Goal: Information Seeking & Learning: Learn about a topic

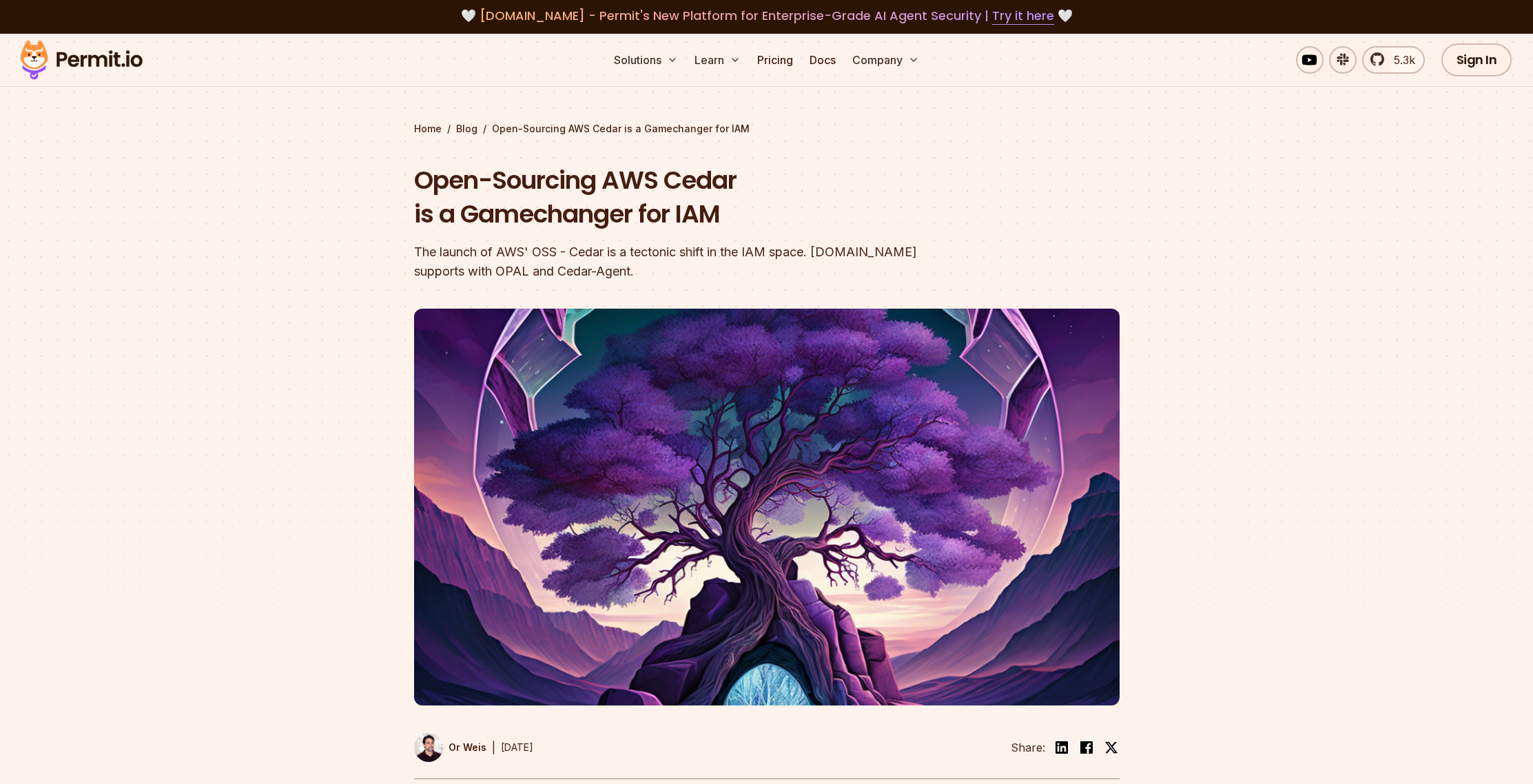
scroll to position [3, 0]
click at [111, 54] on img at bounding box center [81, 59] width 135 height 47
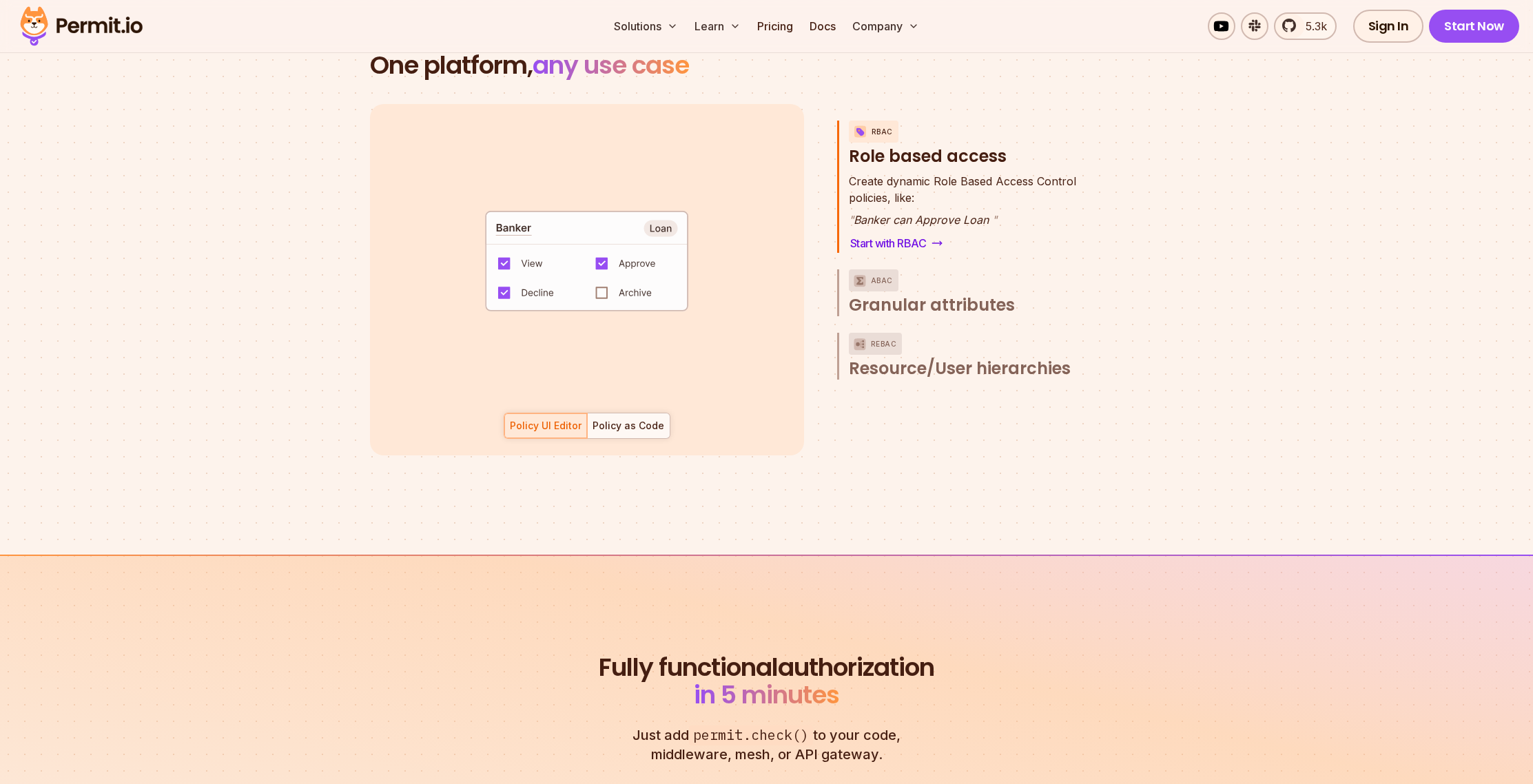
scroll to position [2395, 0]
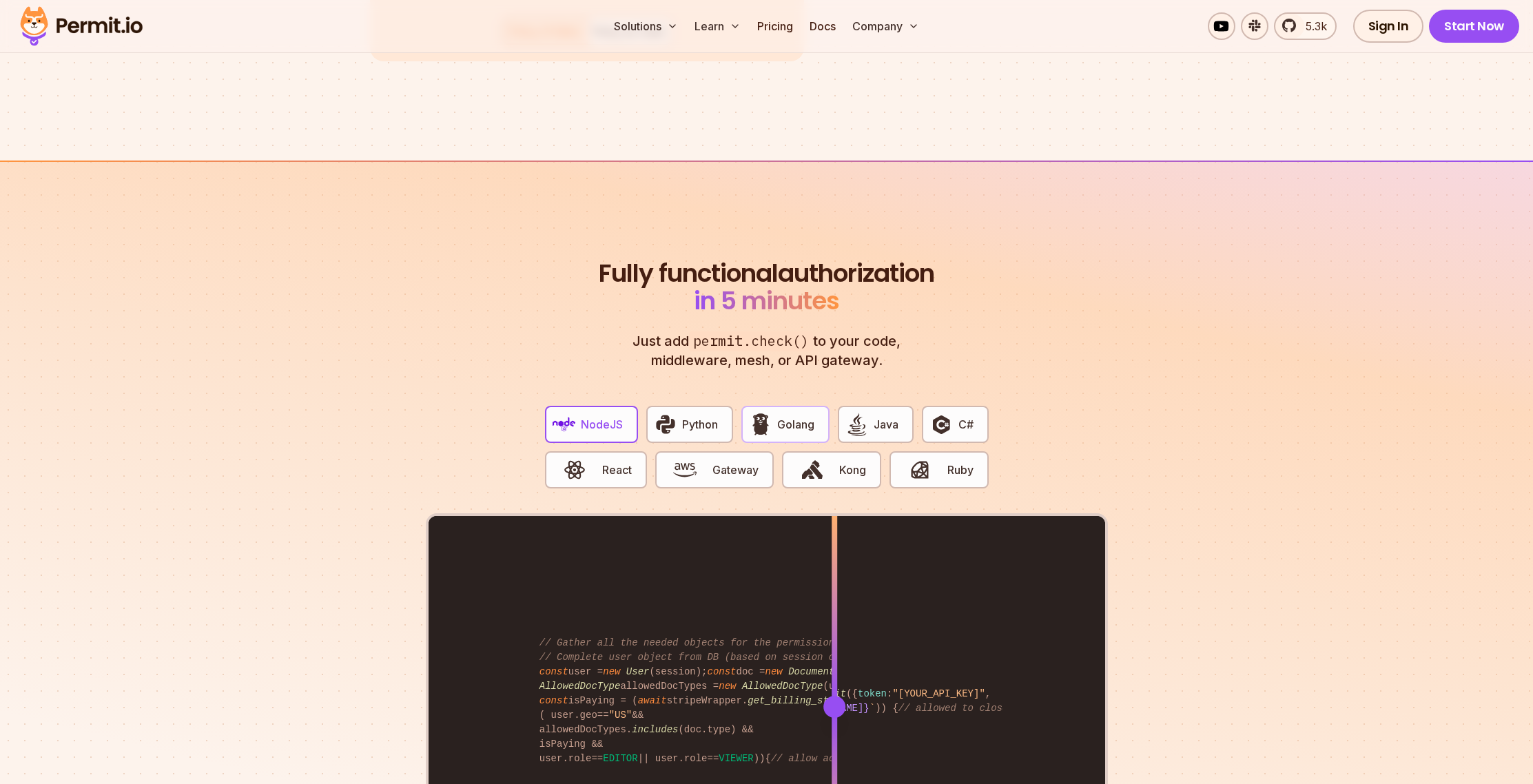
click at [786, 417] on button "Golang" at bounding box center [786, 424] width 88 height 37
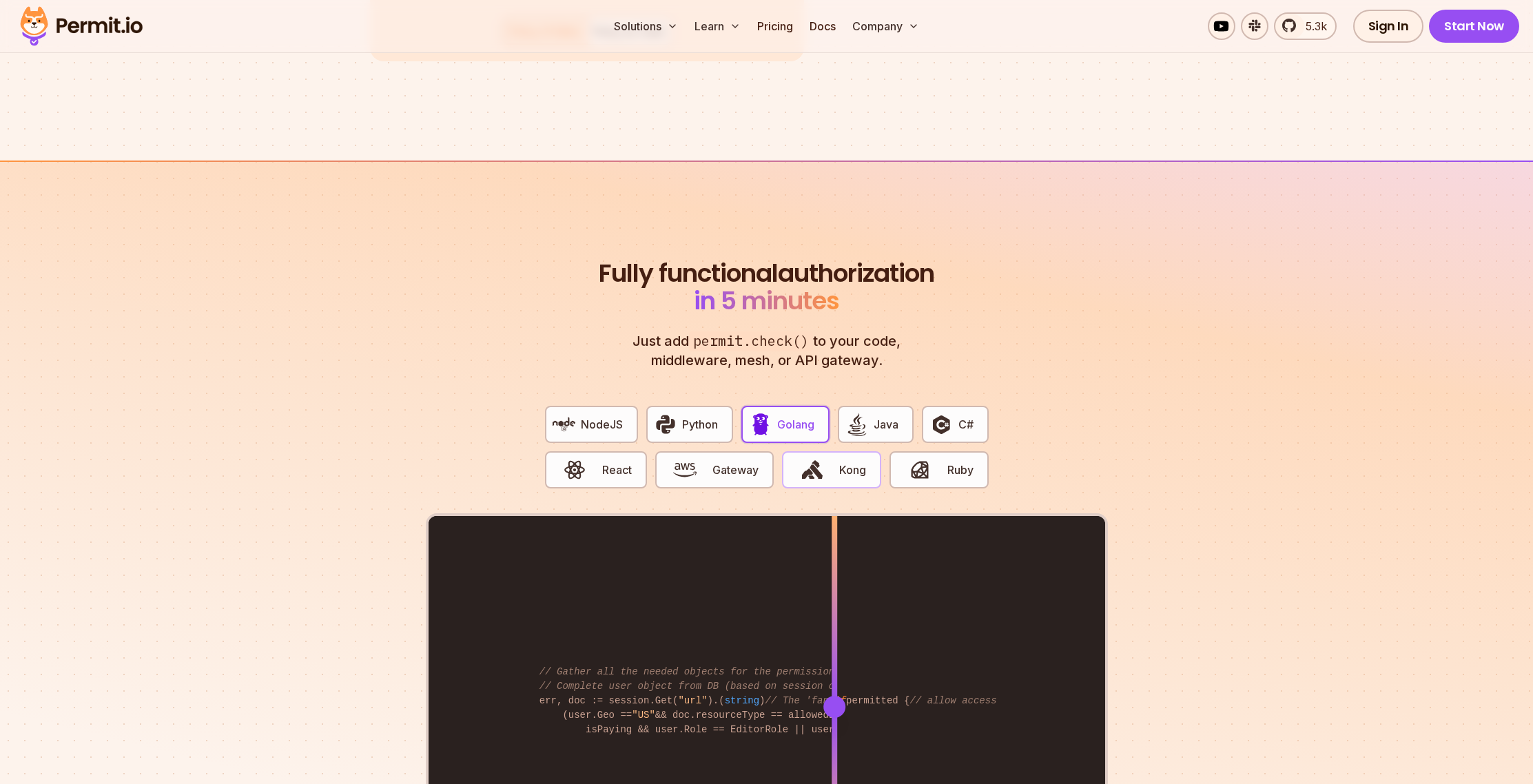
click at [830, 458] on span "button" at bounding box center [812, 469] width 46 height 24
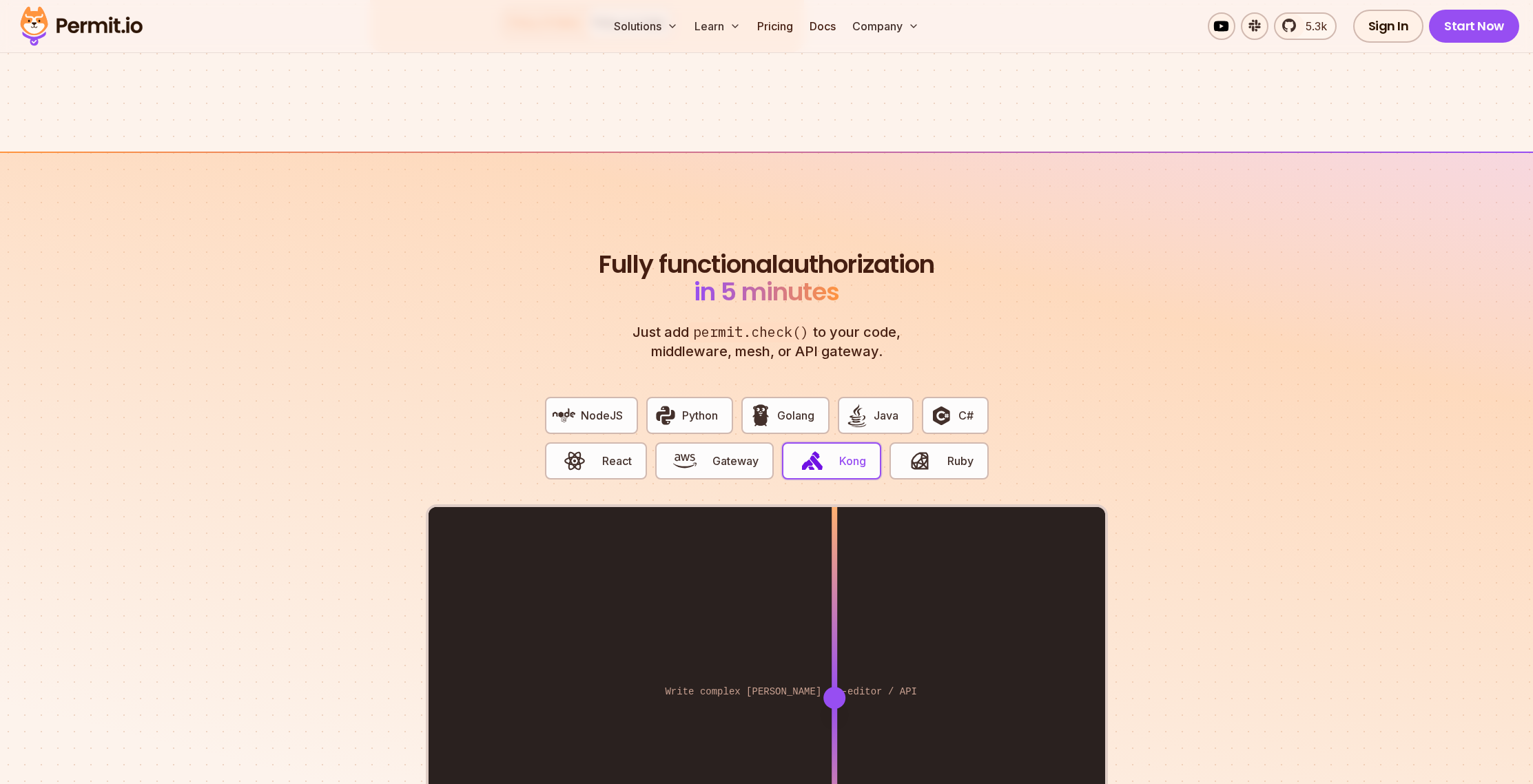
scroll to position [2584, 0]
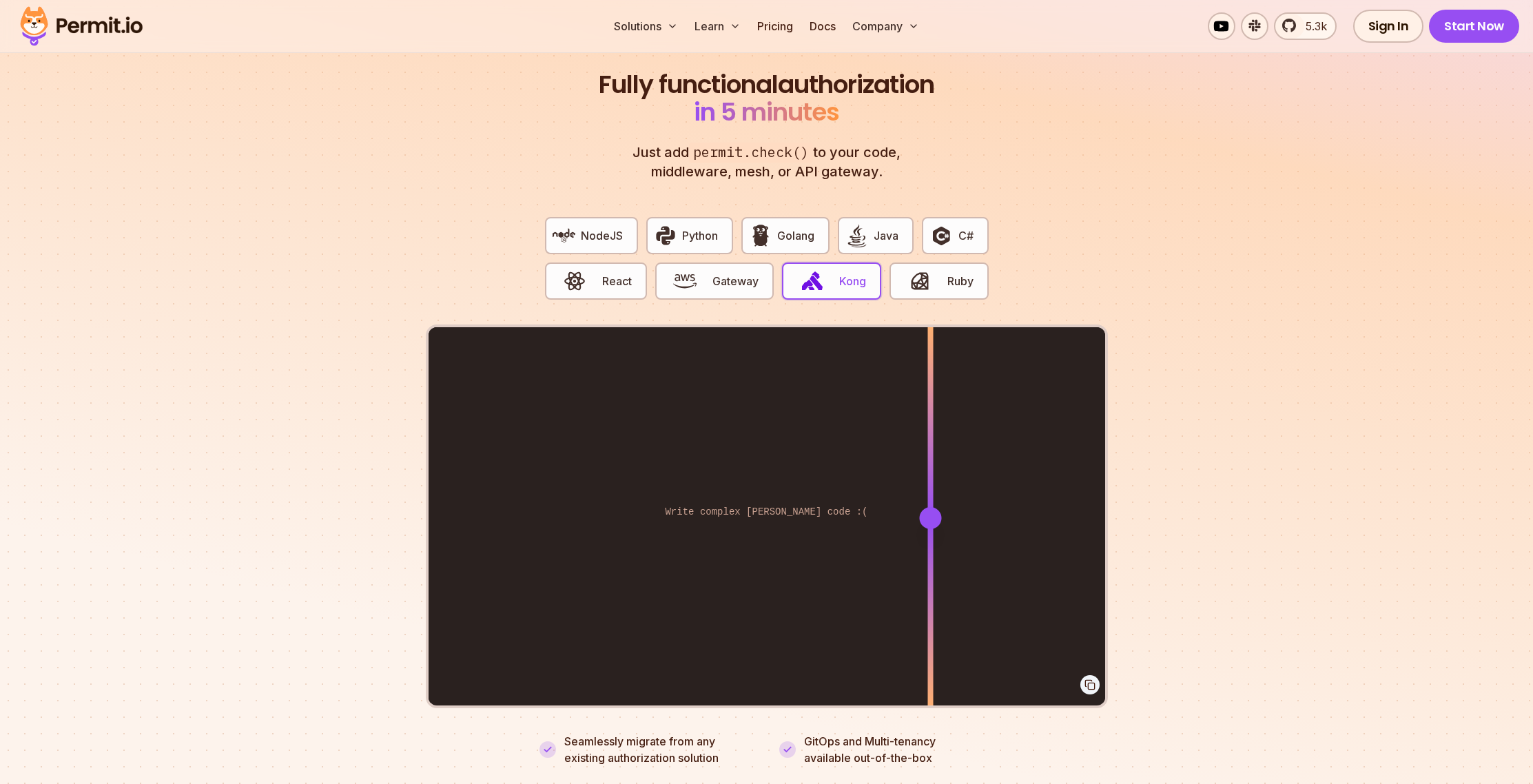
drag, startPoint x: 832, startPoint y: 508, endPoint x: 949, endPoint y: 441, distance: 134.8
click at [933, 481] on div at bounding box center [930, 517] width 5 height 380
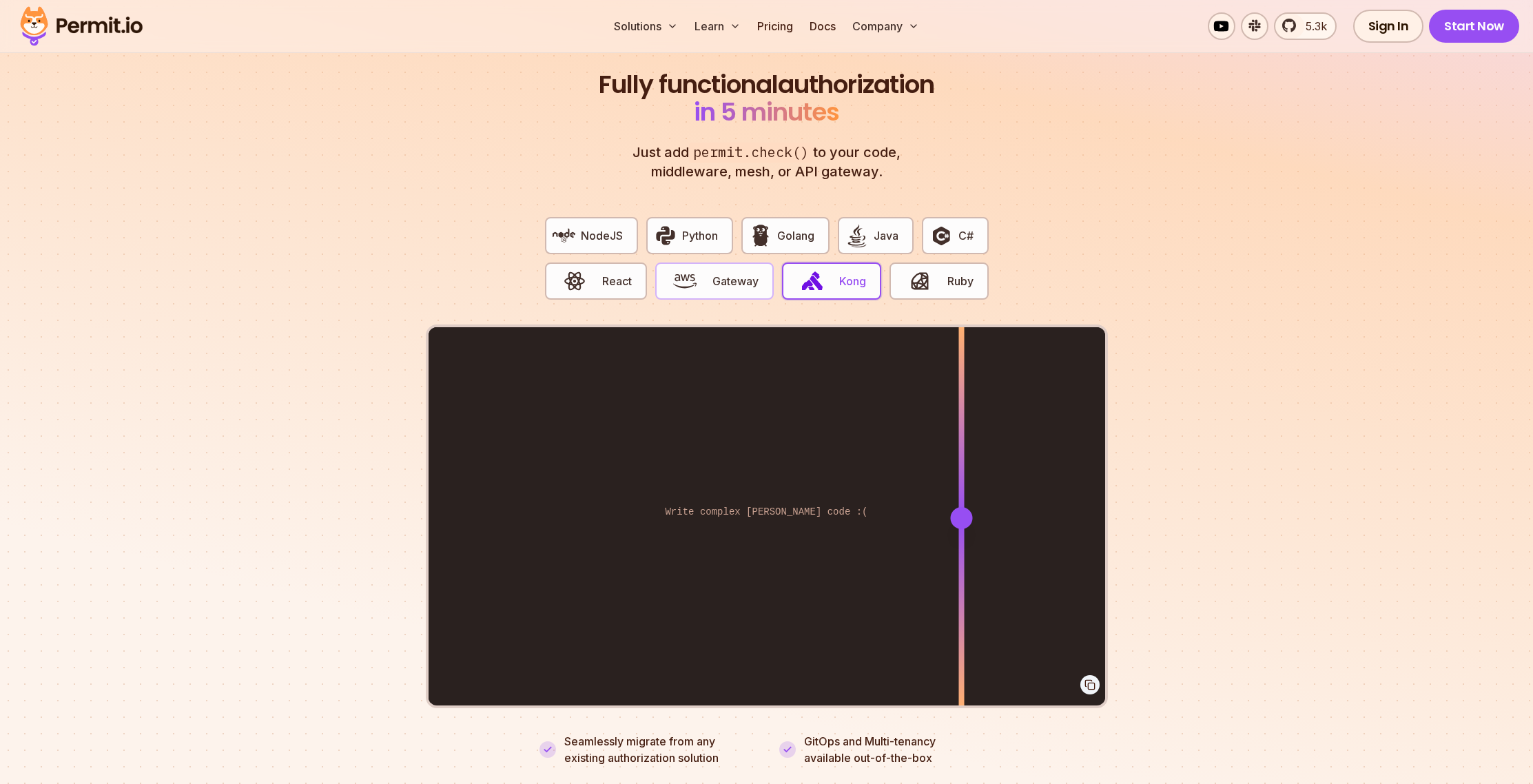
click at [743, 273] on span "Gateway" at bounding box center [736, 281] width 46 height 17
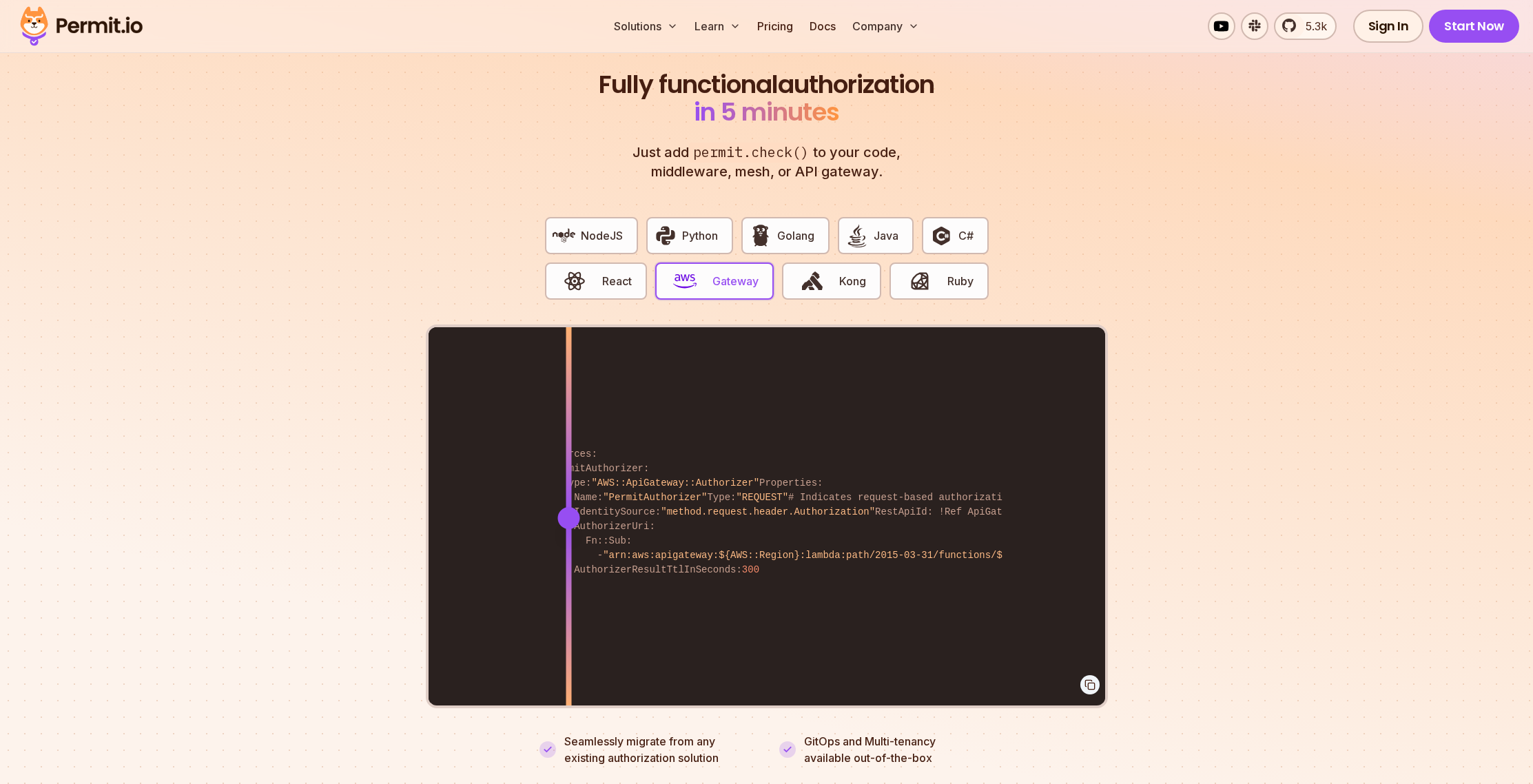
drag, startPoint x: 837, startPoint y: 502, endPoint x: 632, endPoint y: 455, distance: 210.3
click at [571, 458] on div at bounding box center [568, 517] width 5 height 380
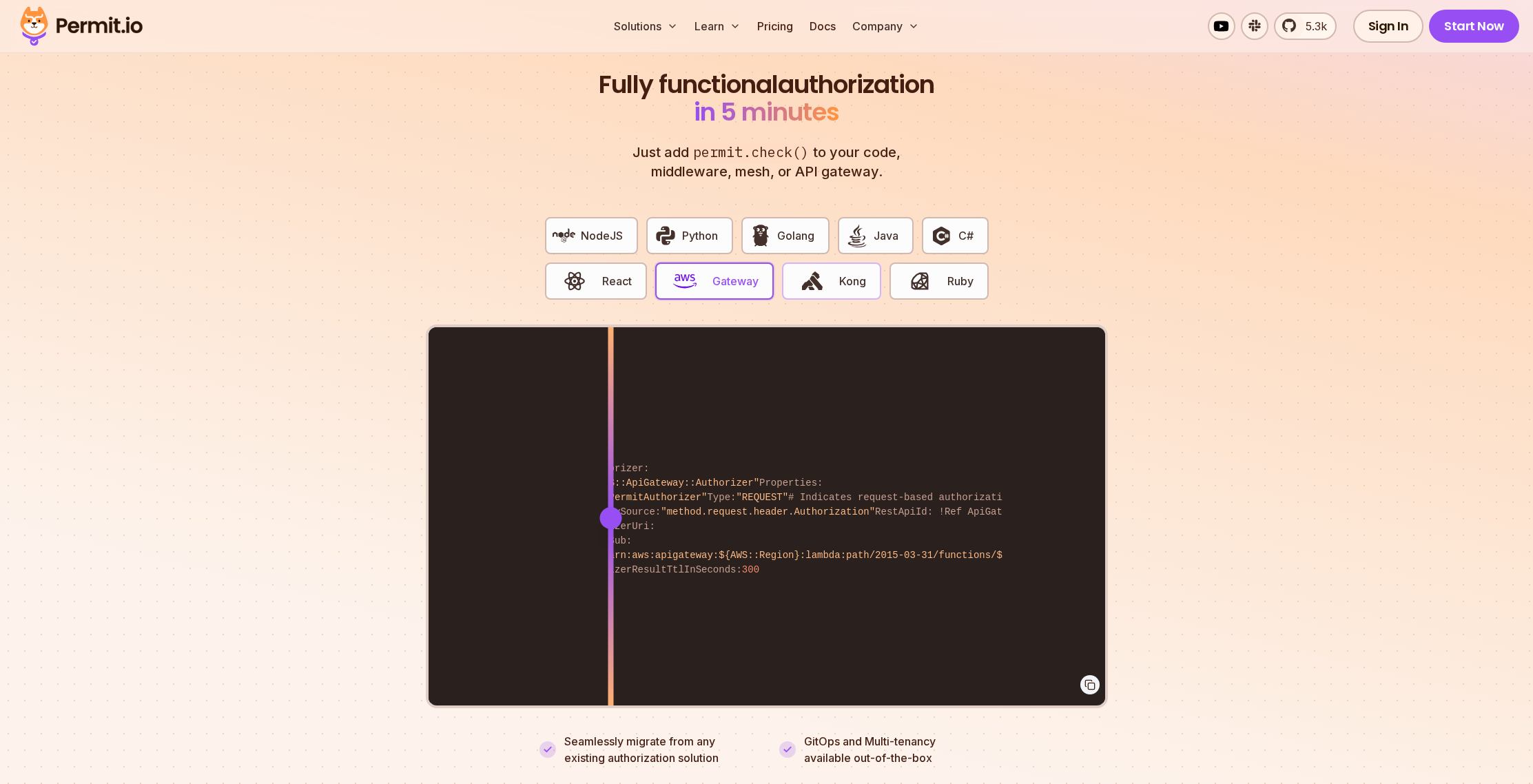
click at [835, 262] on button "Kong" at bounding box center [832, 281] width 99 height 37
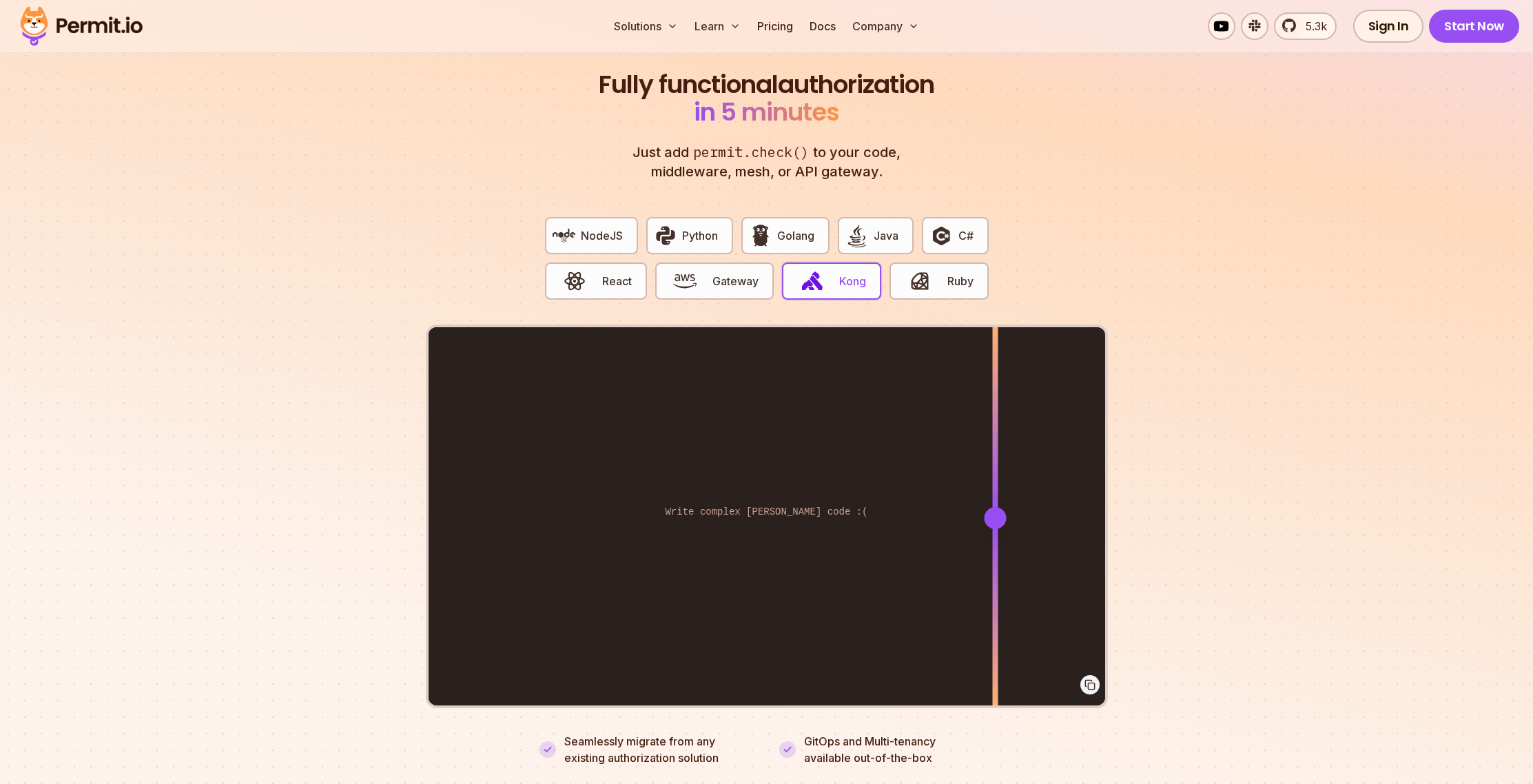
drag, startPoint x: 822, startPoint y: 503, endPoint x: 994, endPoint y: 499, distance: 172.0
click at [994, 507] on div at bounding box center [994, 518] width 22 height 22
drag, startPoint x: 618, startPoint y: 259, endPoint x: 701, endPoint y: 303, distance: 93.9
click at [619, 273] on span "React" at bounding box center [617, 281] width 30 height 17
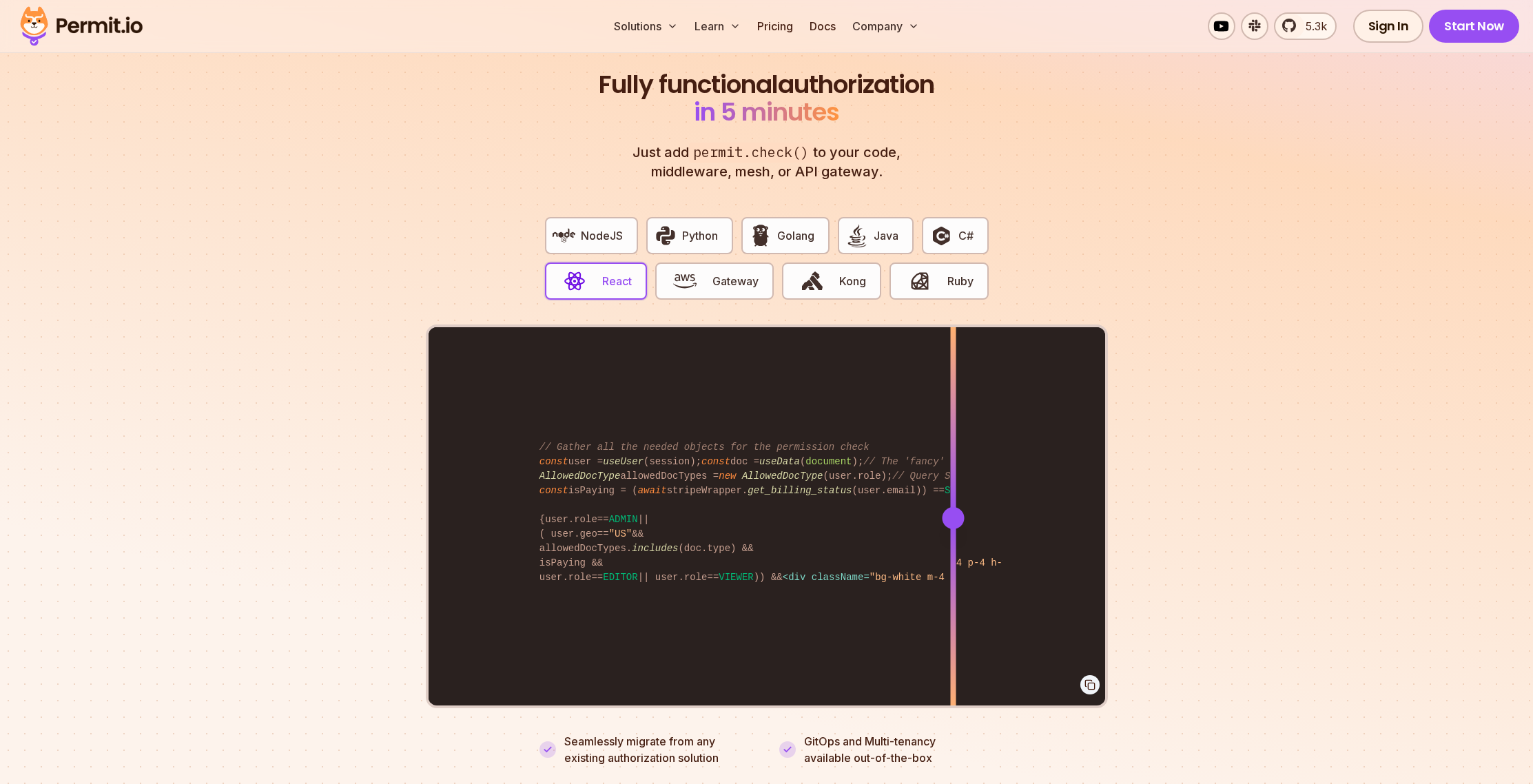
drag, startPoint x: 686, startPoint y: 488, endPoint x: 964, endPoint y: 468, distance: 278.7
click at [956, 468] on div at bounding box center [953, 517] width 5 height 380
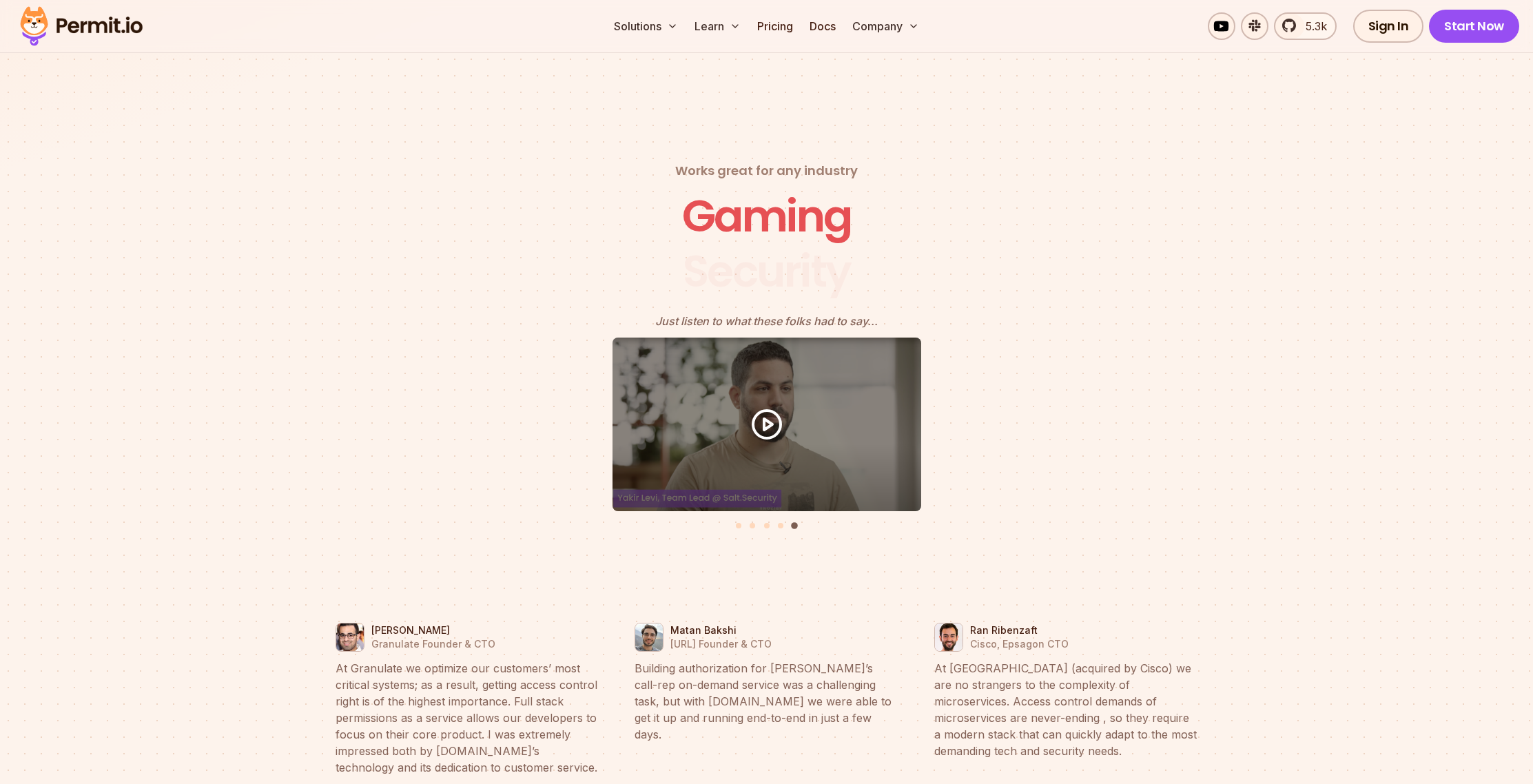
scroll to position [6090, 0]
